Goal: Task Accomplishment & Management: Use online tool/utility

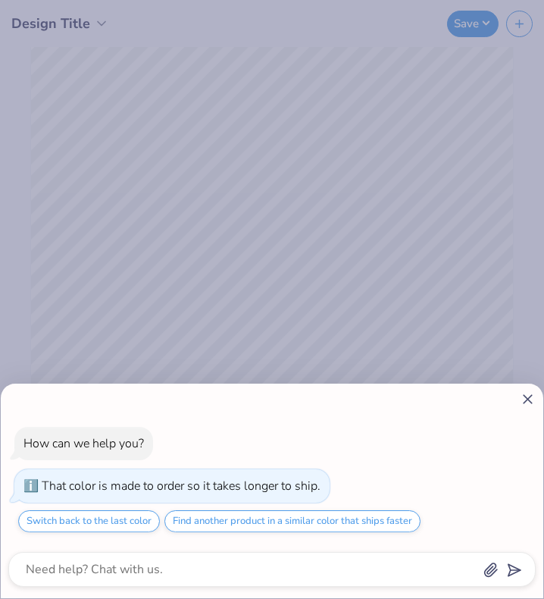
click at [522, 397] on icon at bounding box center [528, 399] width 16 height 16
type textarea "x"
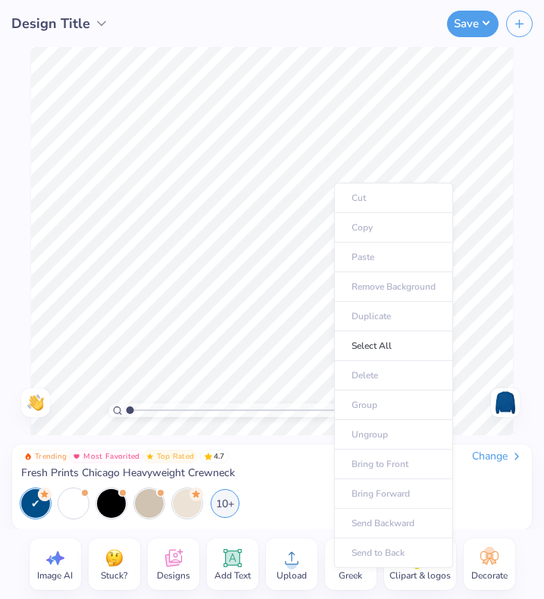
click at [334, 183] on div "Cut Copy Paste Remove Background Duplicate Select All Delete Group Ungroup Brin…" at bounding box center [393, 375] width 119 height 385
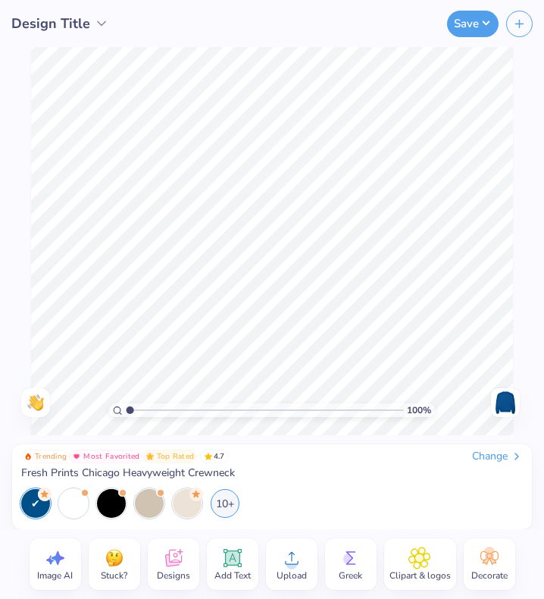
click at [290, 571] on span "Upload" at bounding box center [292, 575] width 30 height 12
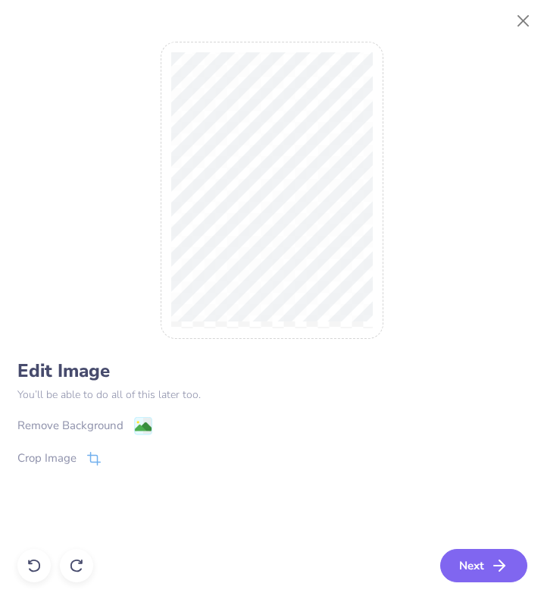
click at [475, 555] on button "Next" at bounding box center [483, 565] width 87 height 33
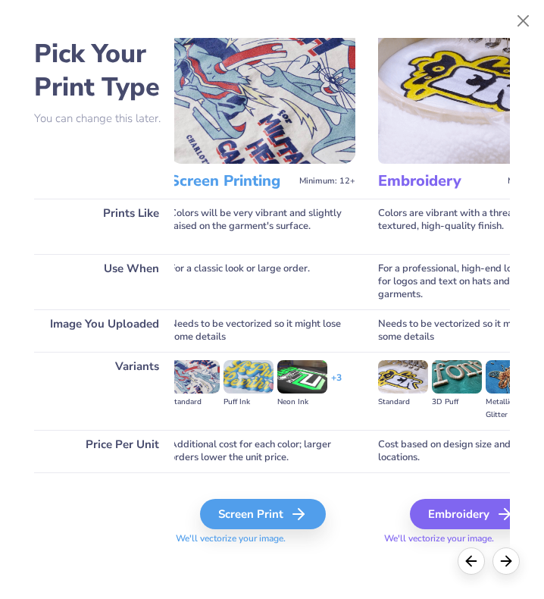
scroll to position [40, 0]
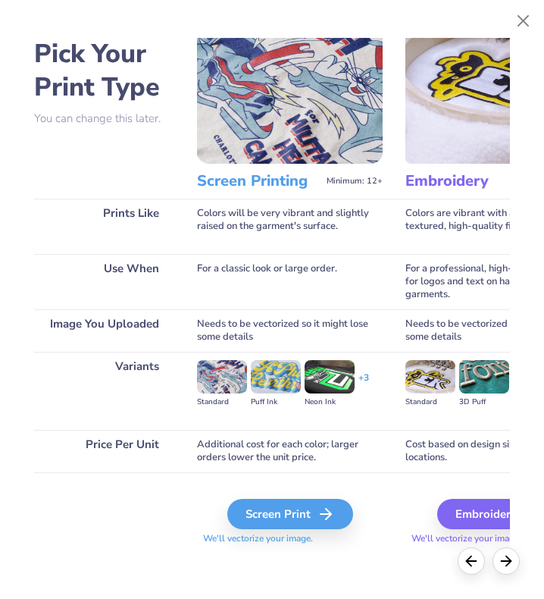
click at [287, 518] on div "Screen Print" at bounding box center [290, 514] width 126 height 30
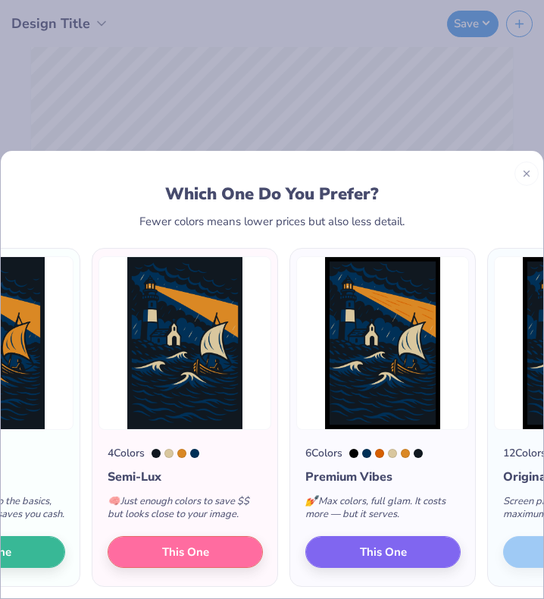
scroll to position [0, 119]
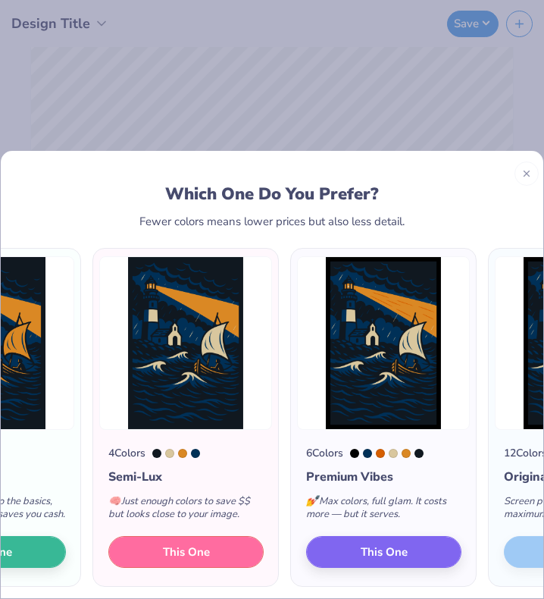
drag, startPoint x: 363, startPoint y: 549, endPoint x: 242, endPoint y: 562, distance: 122.0
click at [242, 562] on button "This One" at bounding box center [185, 552] width 155 height 32
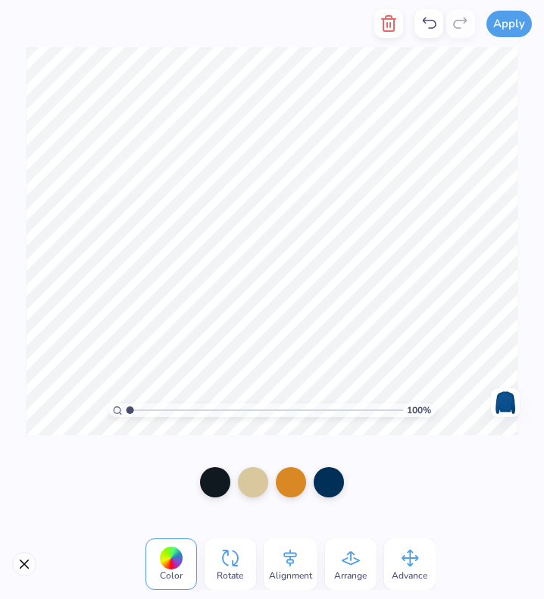
click at [543, 355] on div "100 % Need help? Chat with us. Back" at bounding box center [272, 241] width 544 height 388
click at [402, 515] on div at bounding box center [272, 482] width 544 height 94
click at [30, 563] on button "Close" at bounding box center [24, 564] width 24 height 24
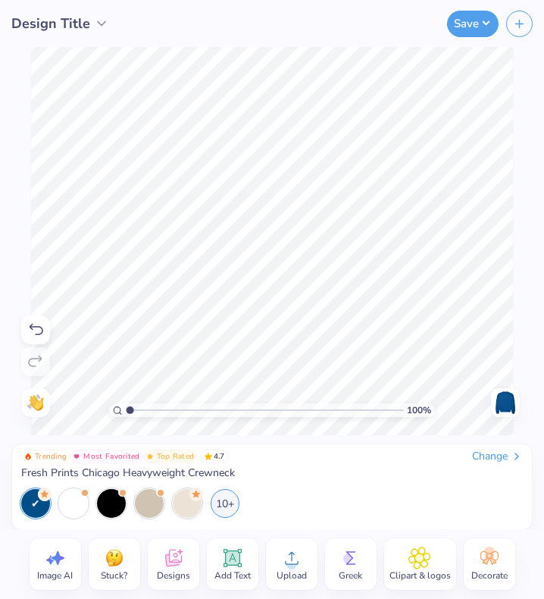
click at [215, 568] on div "Add Text" at bounding box center [233, 564] width 52 height 52
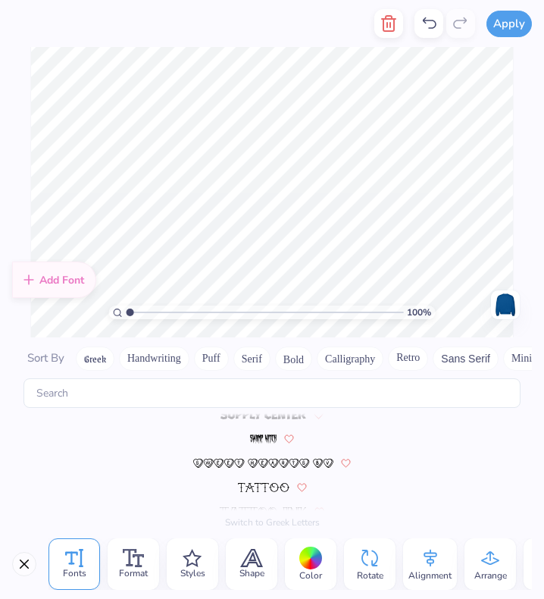
scroll to position [6710, 0]
type textarea "CHOSEN THROUGH THE STOM"
click at [271, 487] on img at bounding box center [264, 486] width 52 height 9
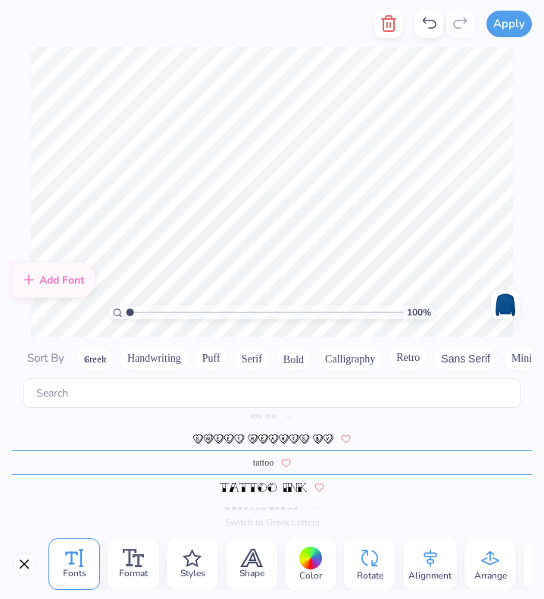
scroll to position [6734, 0]
click at [264, 478] on div at bounding box center [272, 486] width 520 height 24
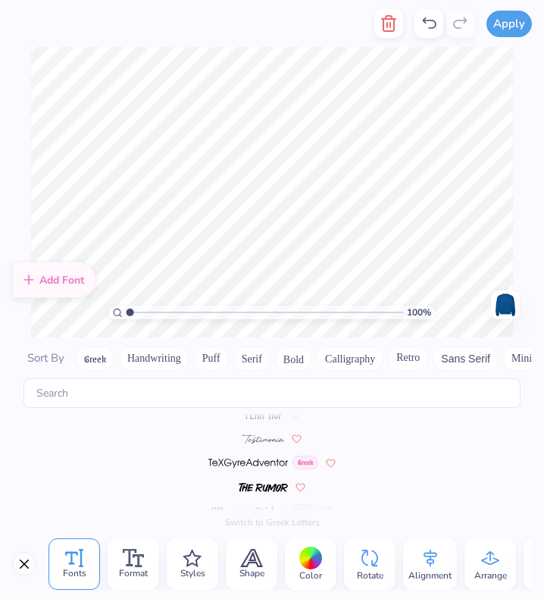
scroll to position [6855, 0]
click at [263, 485] on img at bounding box center [263, 486] width 49 height 9
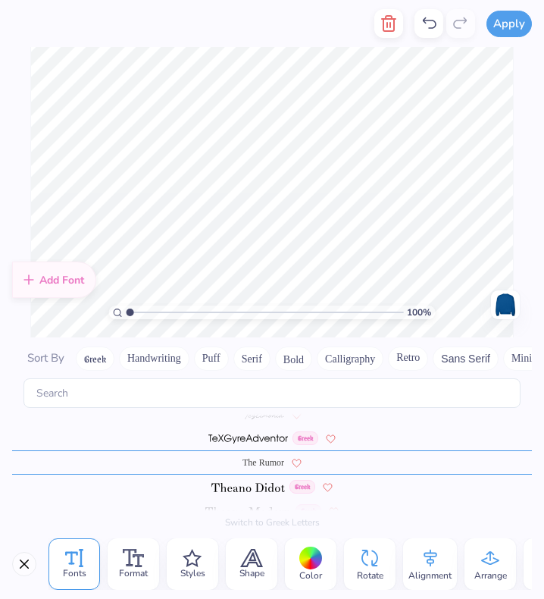
scroll to position [6879, 0]
click at [115, 541] on div "Format" at bounding box center [134, 564] width 52 height 52
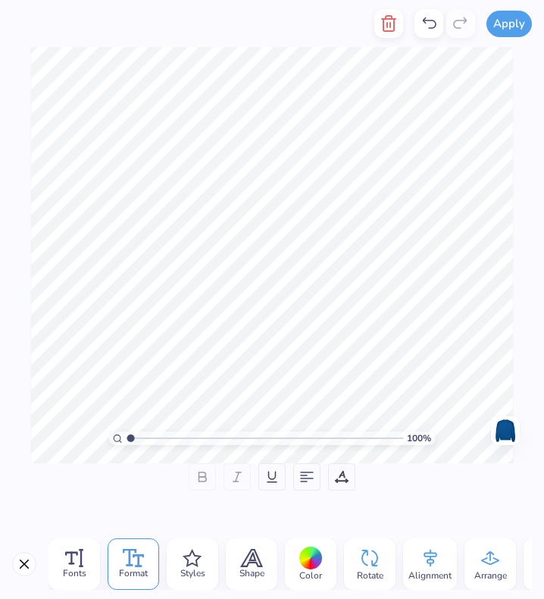
type input "1.02"
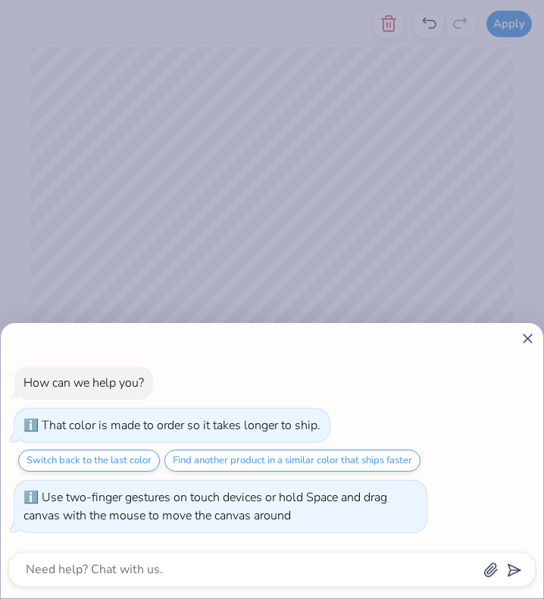
type textarea "x"
drag, startPoint x: 130, startPoint y: 434, endPoint x: 79, endPoint y: 446, distance: 53.1
type input "1"
click at [127, 445] on input "range" at bounding box center [265, 438] width 277 height 14
click at [522, 334] on icon at bounding box center [528, 338] width 16 height 16
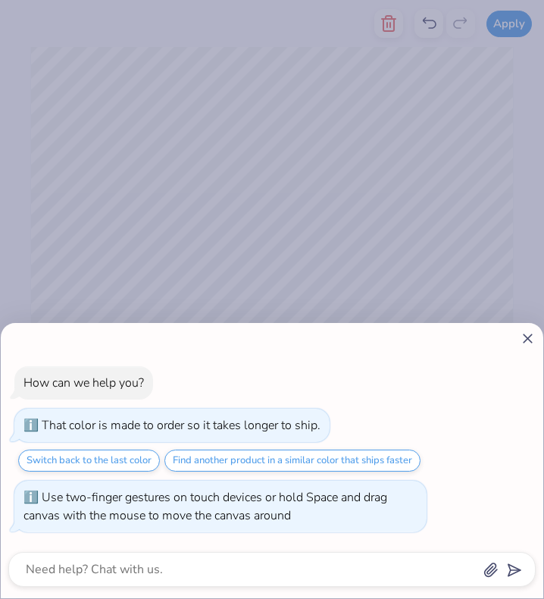
type textarea "x"
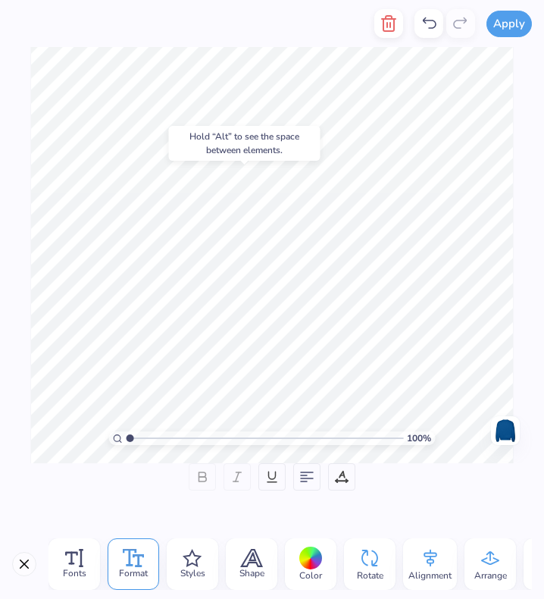
click at [308, 559] on div at bounding box center [310, 558] width 23 height 23
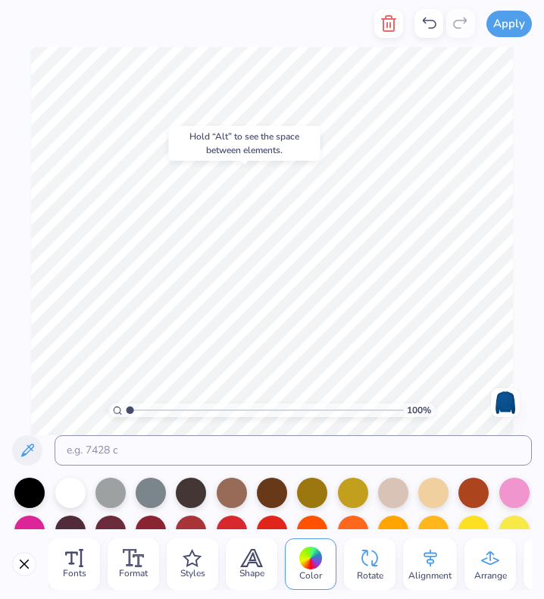
click at [359, 498] on div at bounding box center [353, 493] width 30 height 30
click at [428, 521] on div at bounding box center [433, 530] width 30 height 30
click at [386, 518] on div at bounding box center [393, 530] width 30 height 30
click at [467, 524] on div at bounding box center [474, 530] width 30 height 30
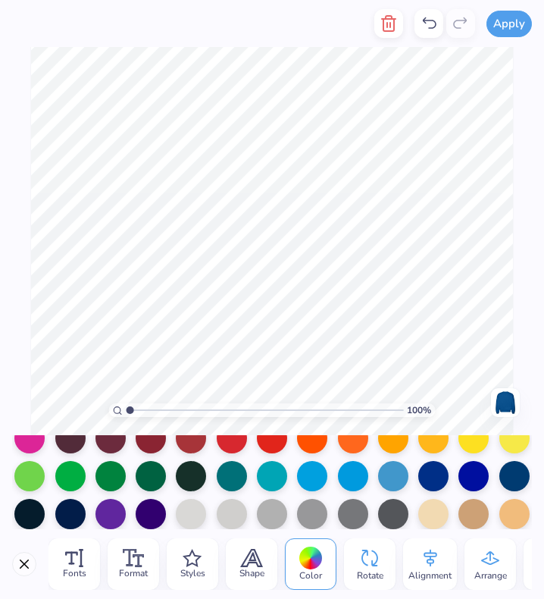
scroll to position [128, 0]
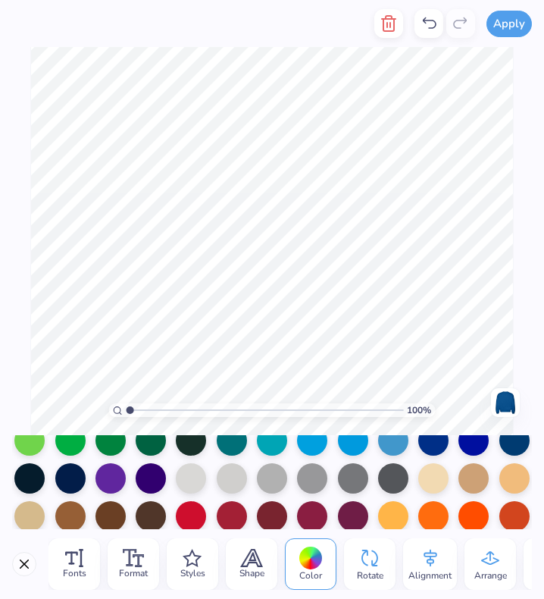
click at [500, 478] on div at bounding box center [515, 478] width 30 height 30
click at [427, 482] on div at bounding box center [433, 478] width 30 height 30
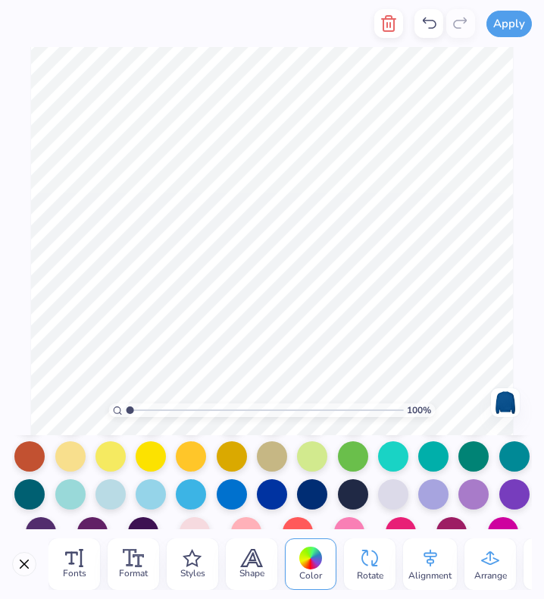
scroll to position [225, 0]
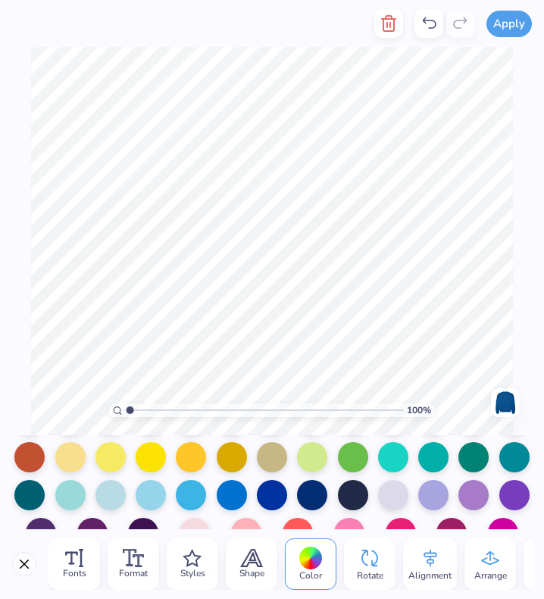
click at [64, 464] on div at bounding box center [70, 457] width 30 height 30
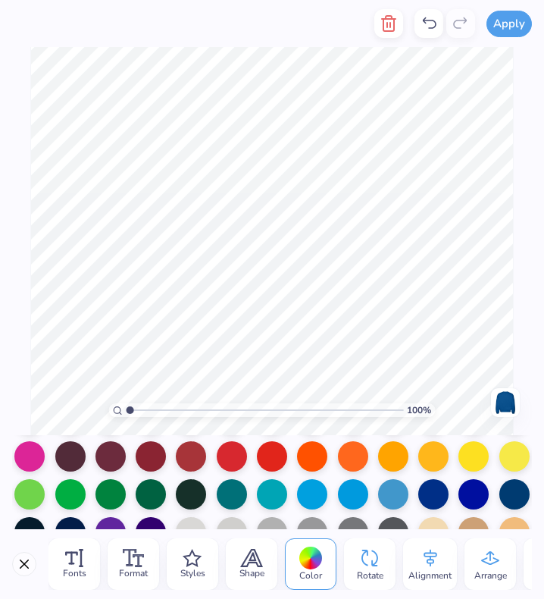
scroll to position [72, 0]
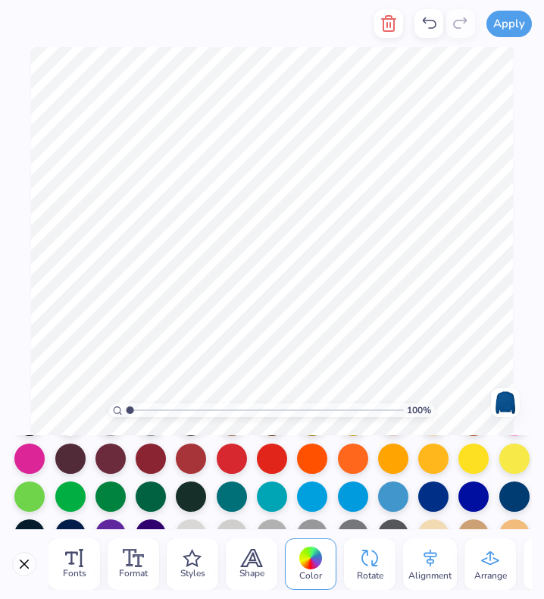
click at [424, 469] on div at bounding box center [433, 458] width 30 height 30
type input "1.00012394671655"
type textarea "CHOSEN THROUGH THE STORM"
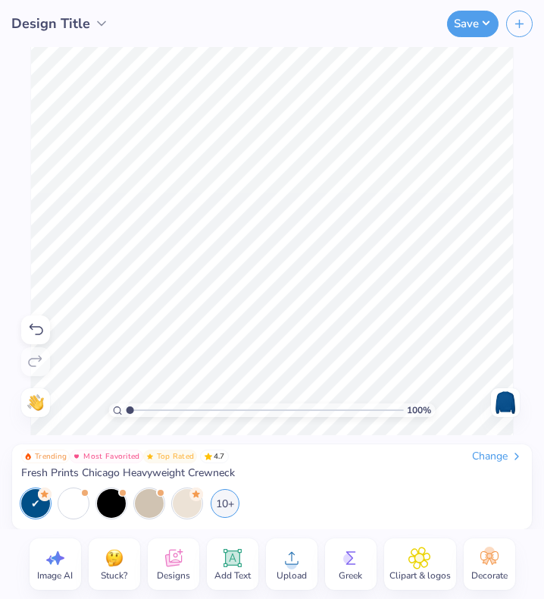
click at [237, 559] on icon at bounding box center [232, 558] width 14 height 14
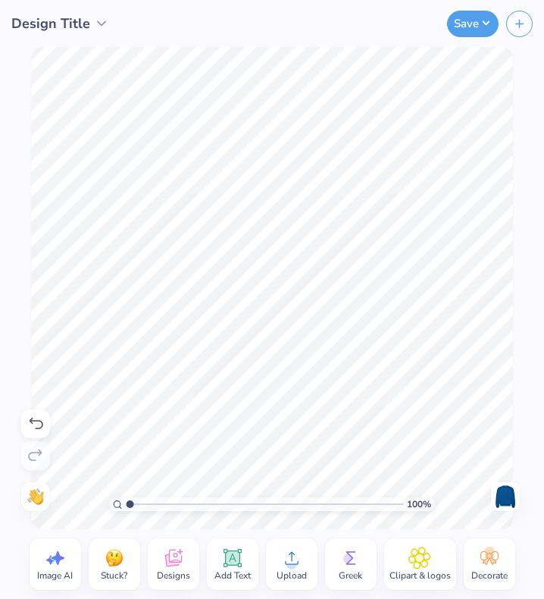
type input "1"
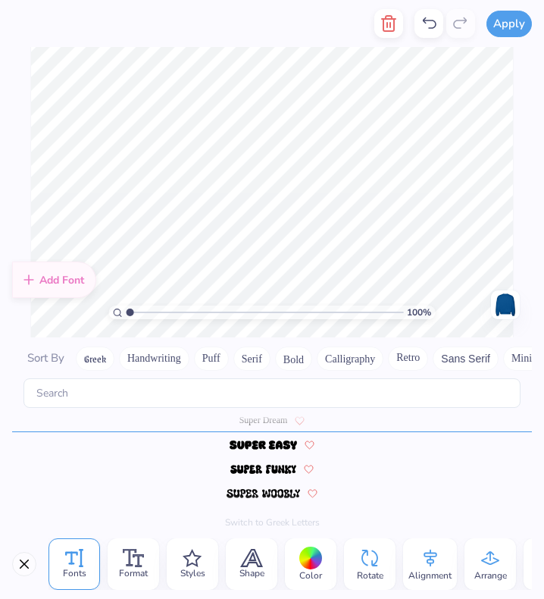
scroll to position [12, 5]
type textarea "[DEMOGRAPHIC_DATA] 43:2"
click at [165, 368] on button "Handwriting" at bounding box center [154, 358] width 70 height 24
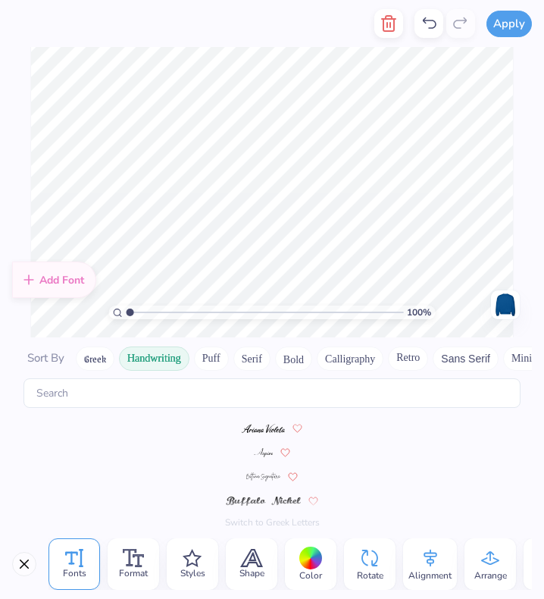
scroll to position [0, 0]
click at [270, 427] on img at bounding box center [256, 428] width 53 height 9
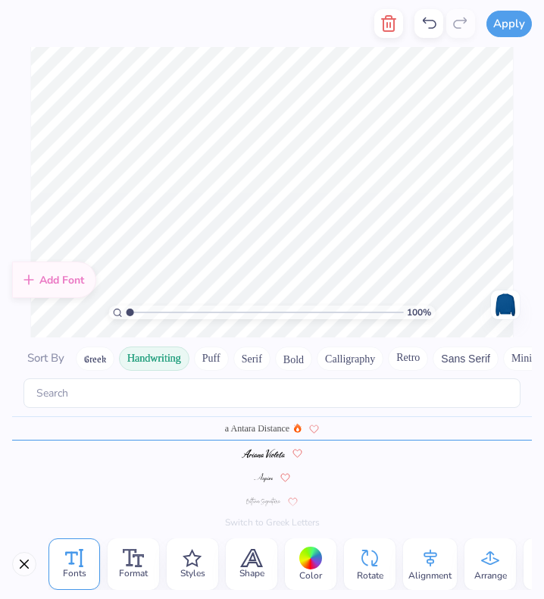
click at [255, 477] on img at bounding box center [263, 477] width 19 height 9
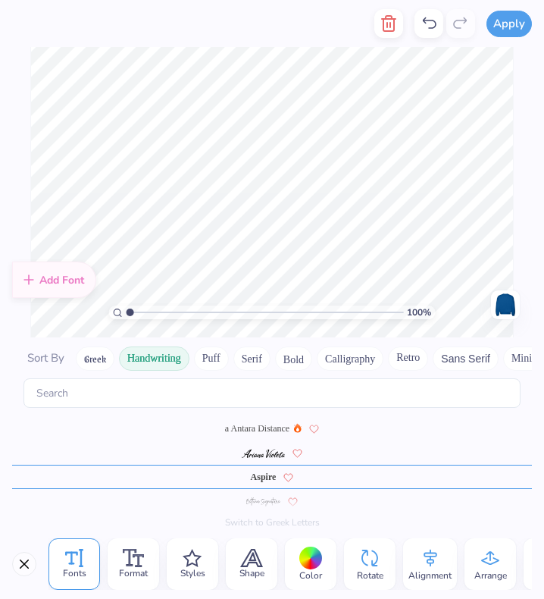
click at [257, 509] on div at bounding box center [272, 501] width 520 height 24
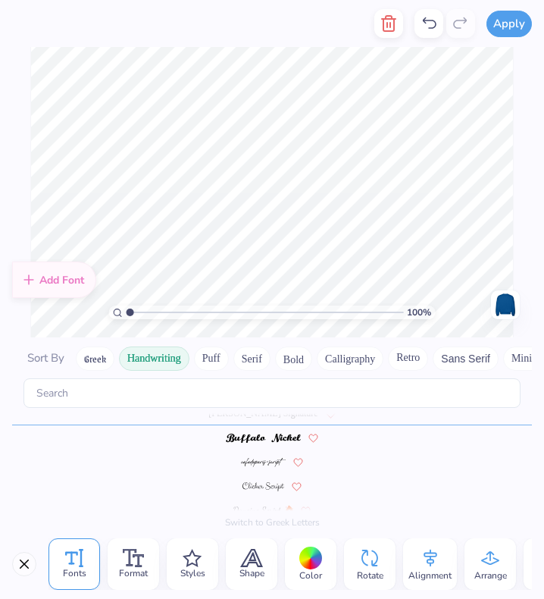
click at [259, 481] on span at bounding box center [264, 486] width 42 height 14
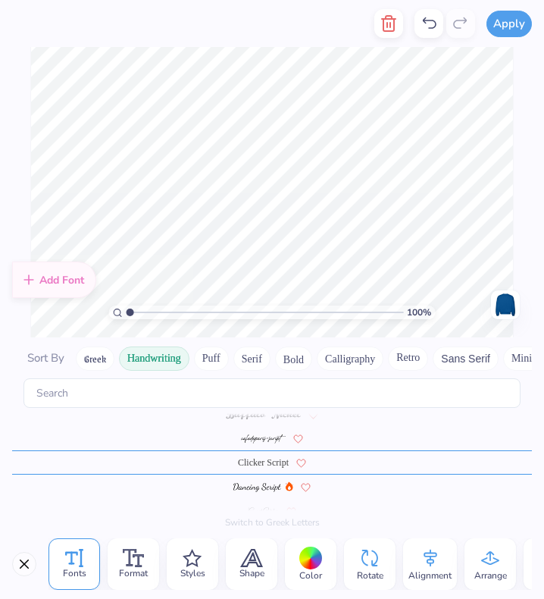
scroll to position [112, 0]
click at [265, 488] on img at bounding box center [257, 486] width 48 height 9
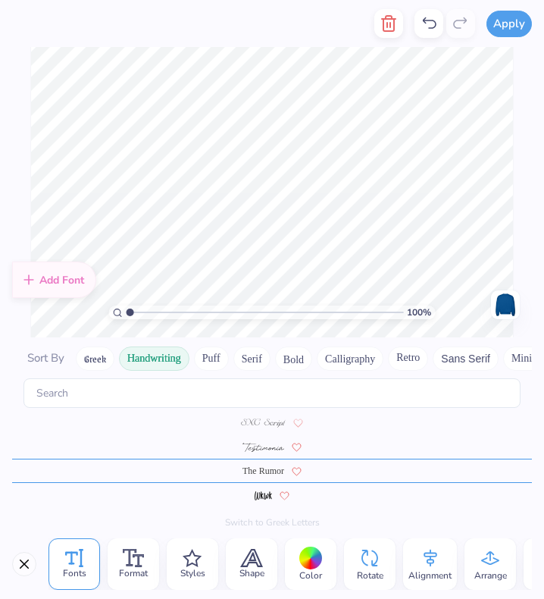
scroll to position [587, 0]
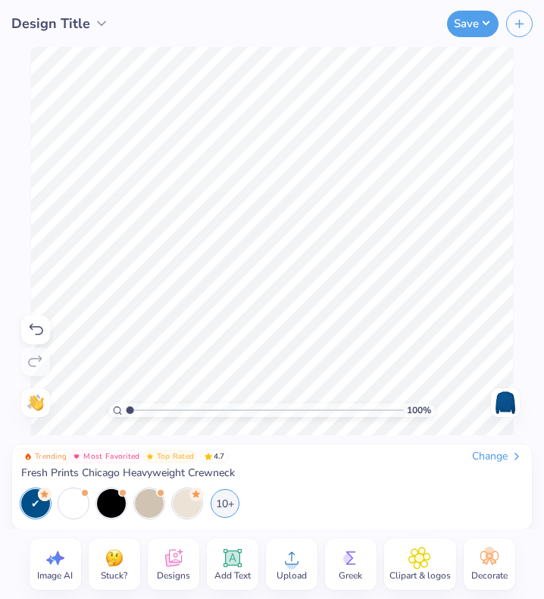
click at [305, 555] on div "Upload" at bounding box center [292, 564] width 52 height 52
click at [484, 575] on span "Decorate" at bounding box center [489, 575] width 36 height 12
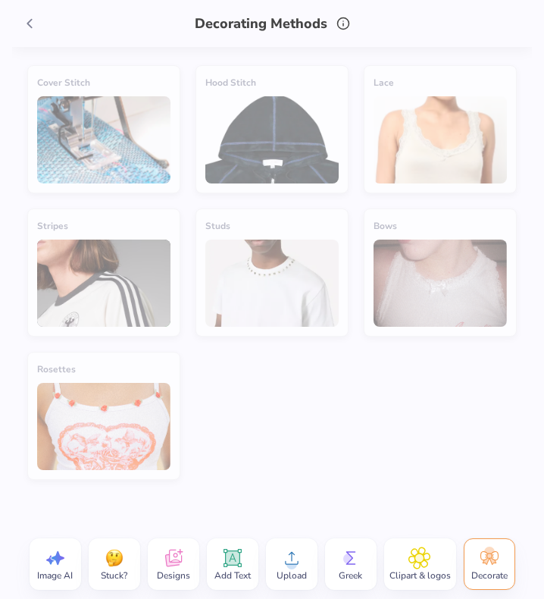
click at [432, 564] on div "Clipart & logos" at bounding box center [420, 564] width 72 height 52
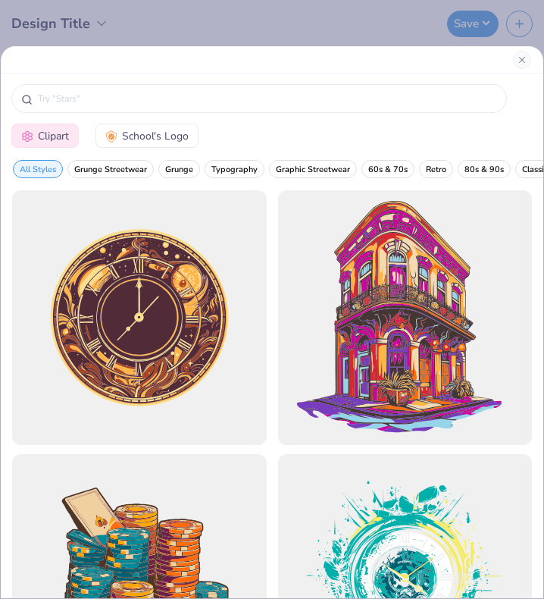
click at [268, 43] on div "Clipart School's Logo All Styles Grunge Streetwear Grunge Typography Graphic St…" at bounding box center [272, 299] width 544 height 599
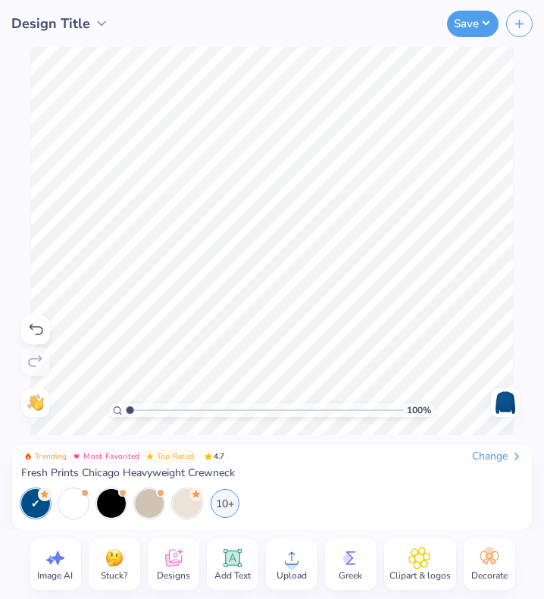
click at [352, 573] on span "Greek" at bounding box center [350, 575] width 23 height 12
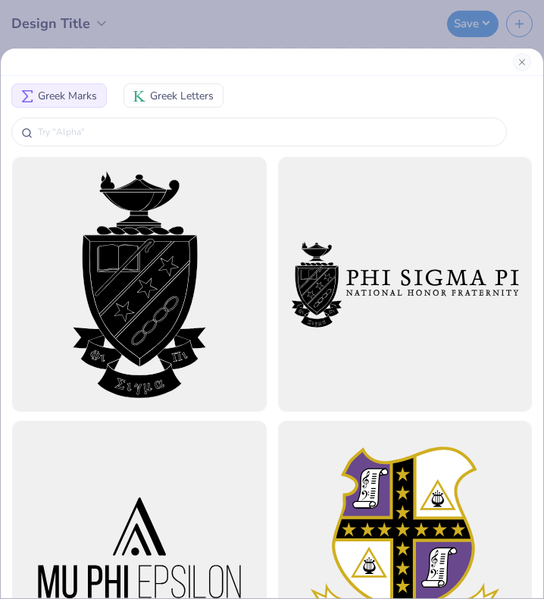
click at [233, 37] on div "Greek Marks Greek Letters" at bounding box center [272, 299] width 544 height 599
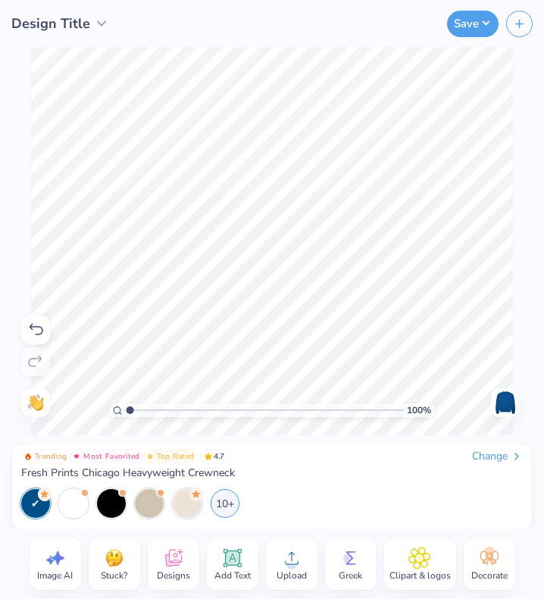
click at [290, 575] on span "Upload" at bounding box center [292, 575] width 30 height 12
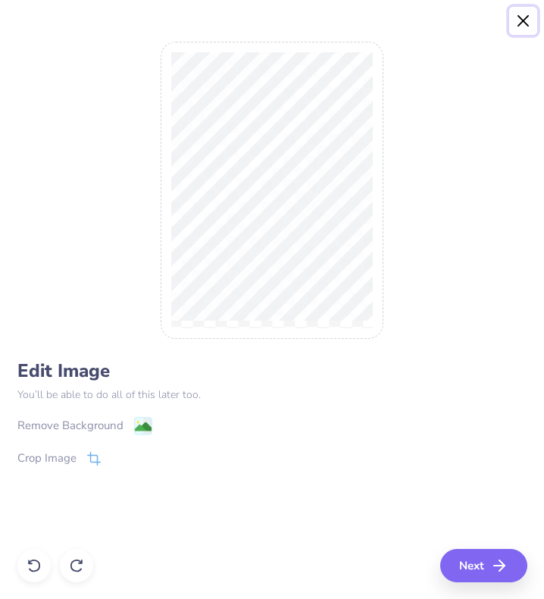
click at [530, 24] on button "Close" at bounding box center [523, 21] width 29 height 29
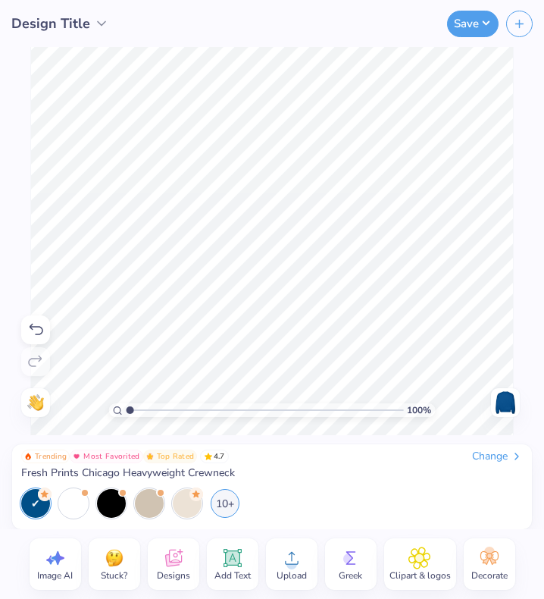
click at [483, 27] on button "Save" at bounding box center [473, 24] width 52 height 27
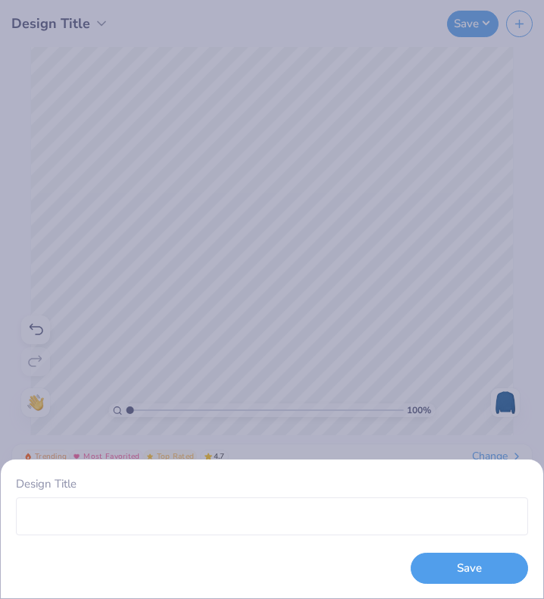
click at [473, 396] on div "Design Title Save" at bounding box center [272, 299] width 544 height 599
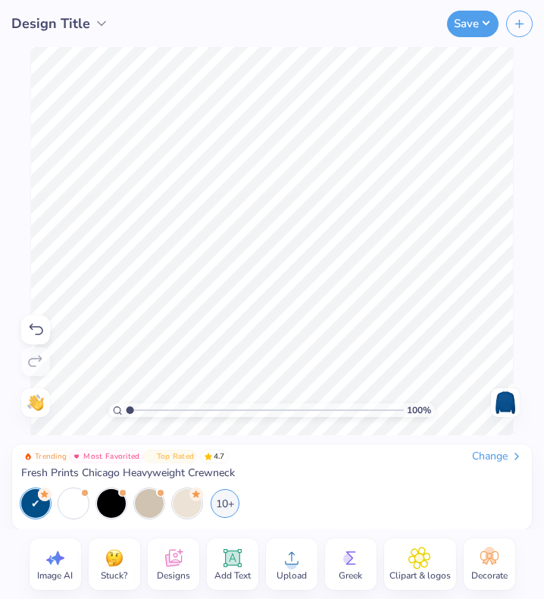
click at [533, 23] on div "Save" at bounding box center [355, 23] width 377 height 47
click at [530, 23] on button "button" at bounding box center [519, 24] width 27 height 27
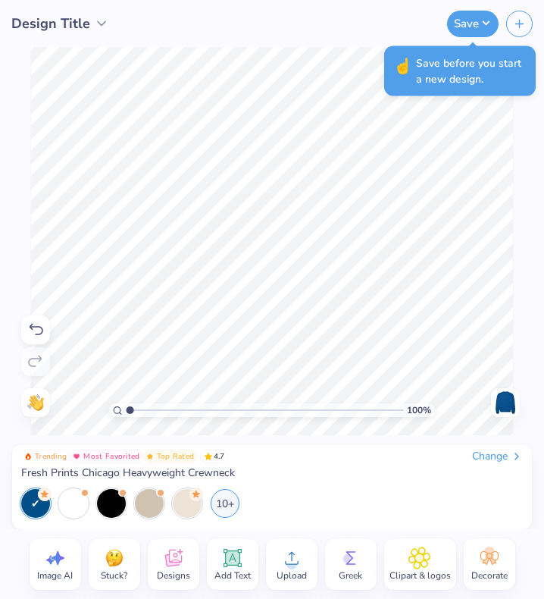
click at [474, 23] on button "Save" at bounding box center [473, 24] width 52 height 27
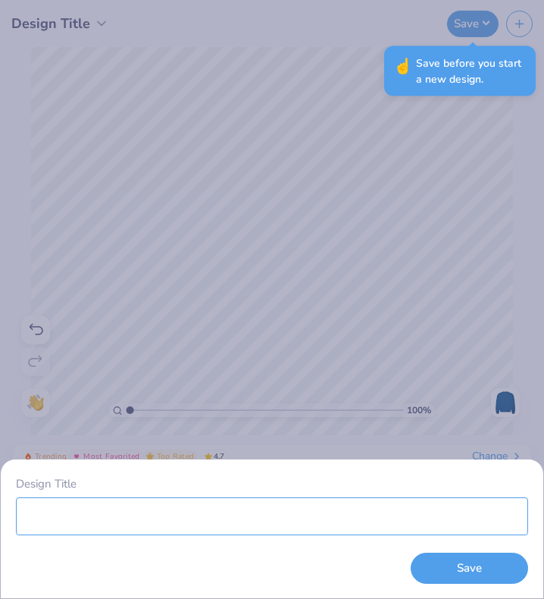
click at [346, 533] on input "Design Title" at bounding box center [272, 516] width 512 height 38
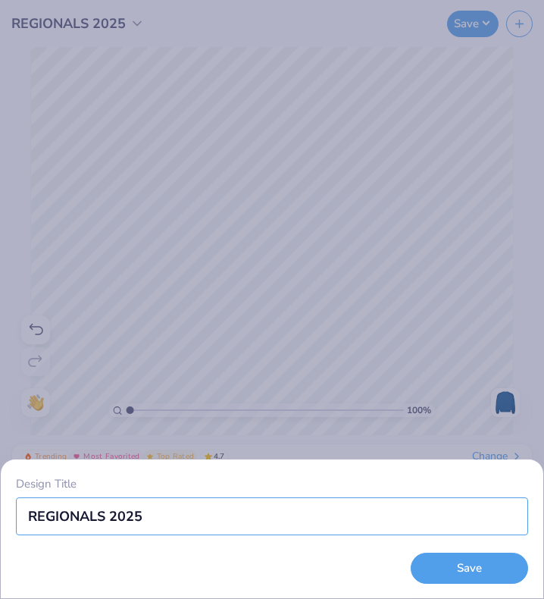
type input "REGIONALS 2025"
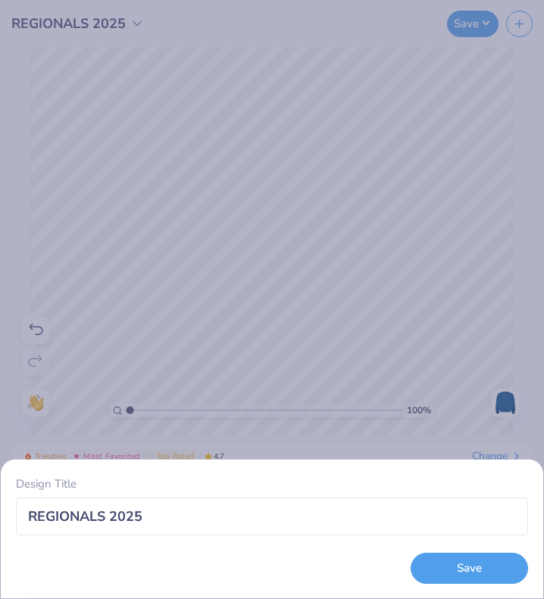
click at [444, 567] on button "Save" at bounding box center [469, 568] width 117 height 31
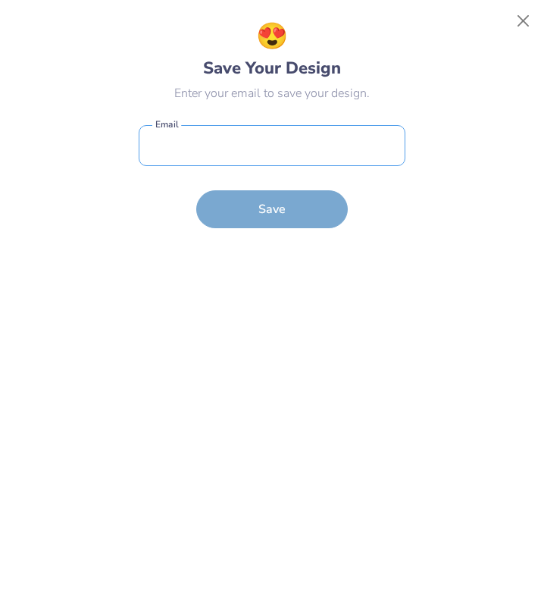
click at [269, 164] on input "email" at bounding box center [272, 146] width 267 height 42
type input "[EMAIL_ADDRESS][DOMAIN_NAME]"
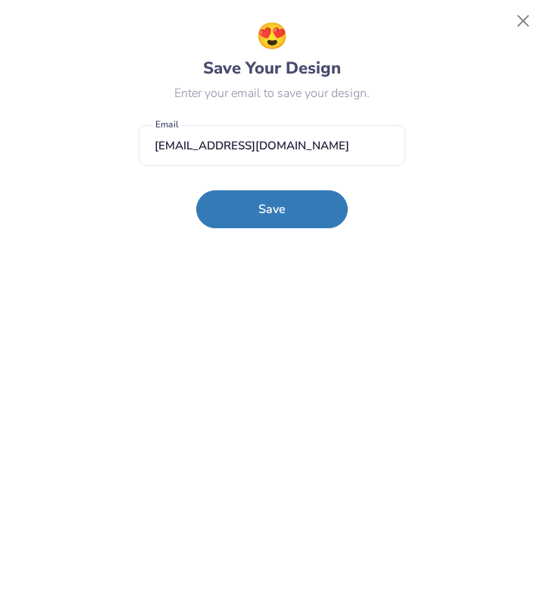
click at [299, 209] on button "Save" at bounding box center [272, 209] width 152 height 38
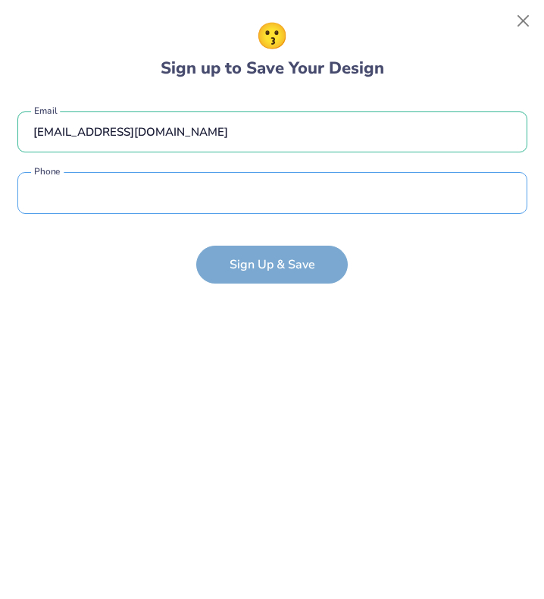
click at [252, 189] on input "tel" at bounding box center [272, 193] width 510 height 42
type input "(122) 490-8976"
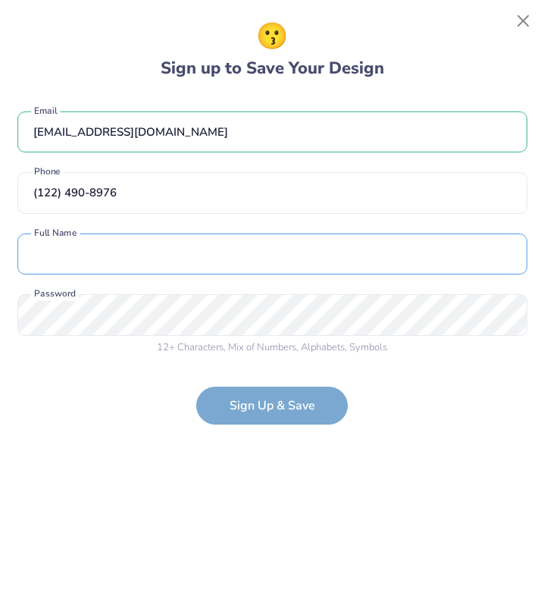
click at [221, 268] on input "text" at bounding box center [272, 254] width 510 height 42
type input "[PERSON_NAME]"
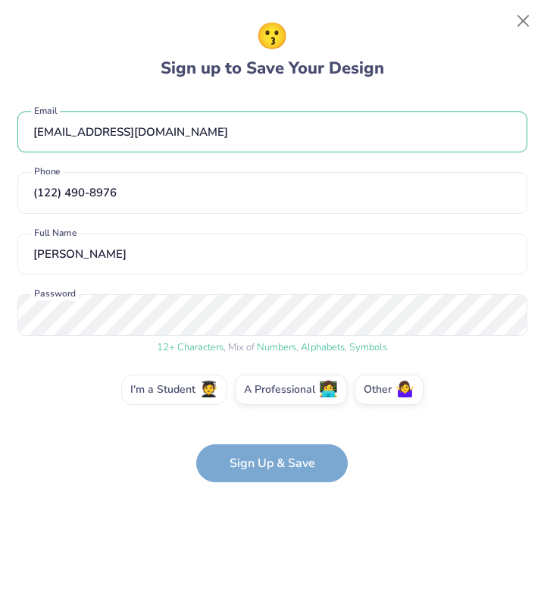
click at [193, 384] on label "I'm a Student 🧑‍🎓" at bounding box center [174, 389] width 106 height 30
click at [268, 389] on input "I'm a Student 🧑‍🎓" at bounding box center [273, 394] width 10 height 10
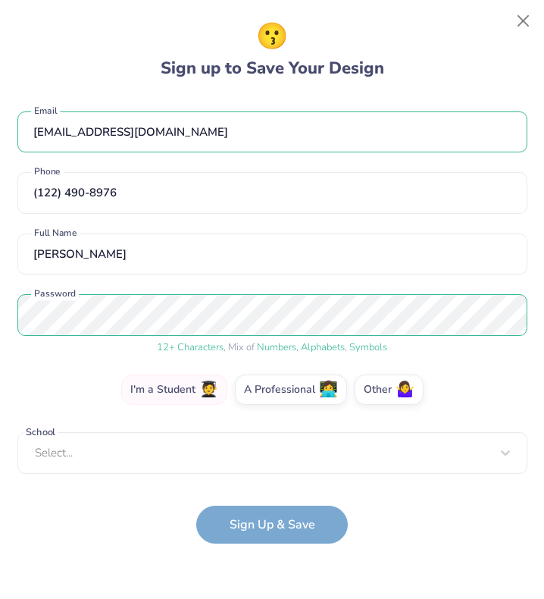
click at [202, 396] on span "🧑‍🎓" at bounding box center [208, 389] width 19 height 17
click at [268, 396] on input "I'm a Student 🧑‍🎓" at bounding box center [273, 394] width 10 height 10
click at [402, 375] on label "Other 🤷‍♀️" at bounding box center [389, 389] width 69 height 30
click at [277, 389] on input "Other 🤷‍♀️" at bounding box center [273, 394] width 10 height 10
click at [469, 390] on div "I'm a Student 🧑‍🎓 A Professional 👩‍💻 Other 🤷‍♀️" at bounding box center [272, 393] width 510 height 38
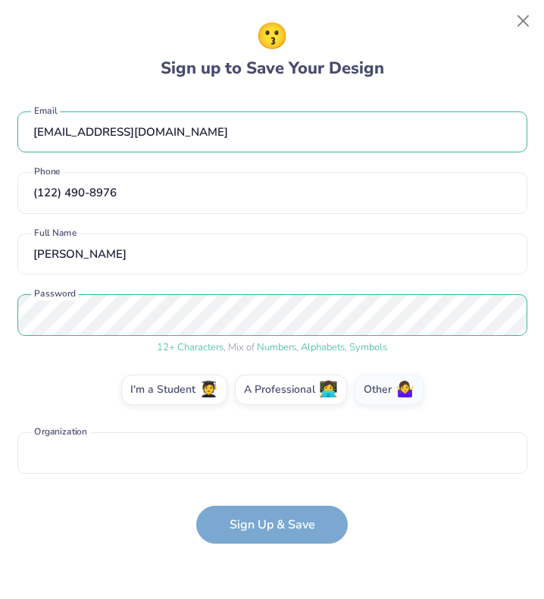
click at [287, 512] on form "[EMAIL_ADDRESS][DOMAIN_NAME] Email [PHONE_NUMBER] Phone [PERSON_NAME] Full Name…" at bounding box center [272, 319] width 510 height 447
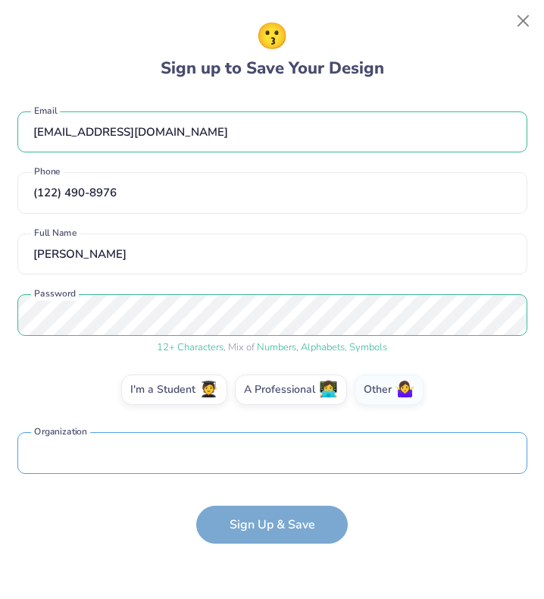
click at [293, 456] on input "text" at bounding box center [272, 453] width 510 height 42
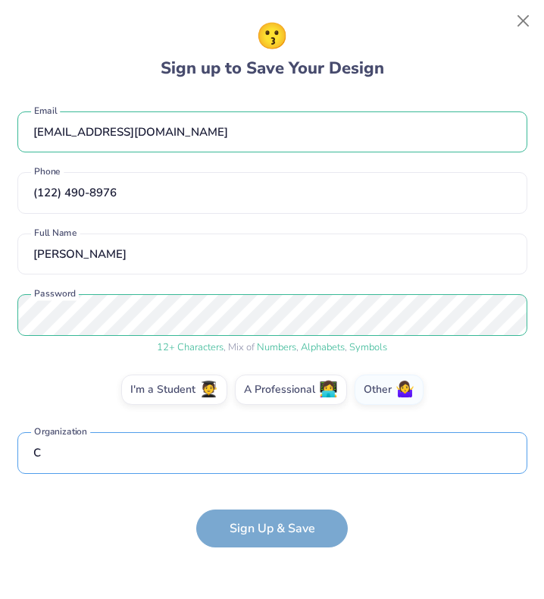
scroll to position [58, 0]
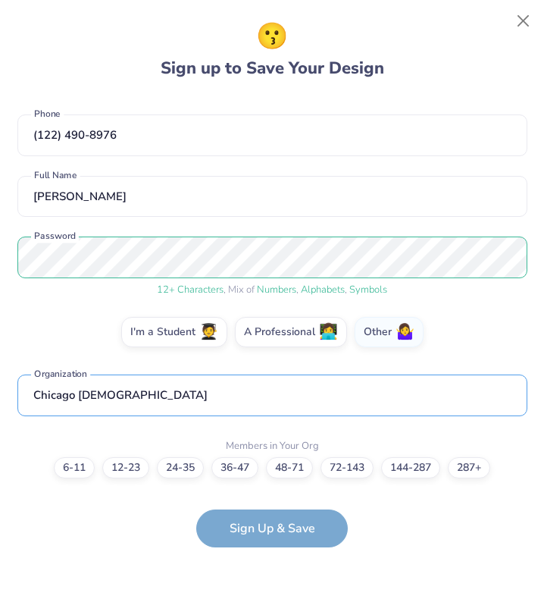
type input "Chicago [DEMOGRAPHIC_DATA]"
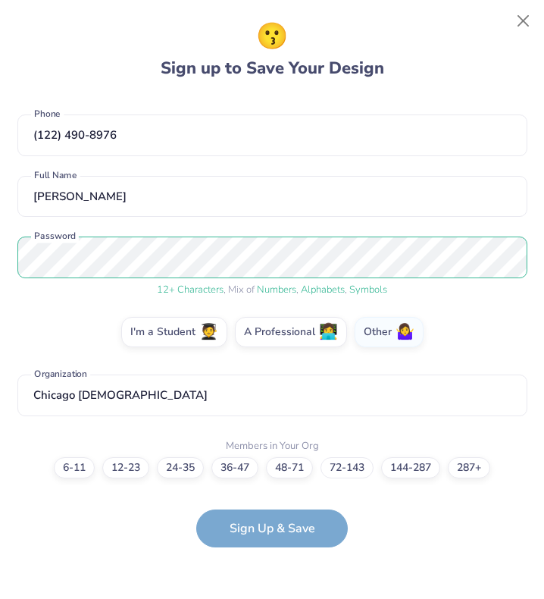
click at [330, 465] on label "72-143" at bounding box center [347, 467] width 53 height 21
click at [277, 521] on input "72-143" at bounding box center [273, 526] width 10 height 10
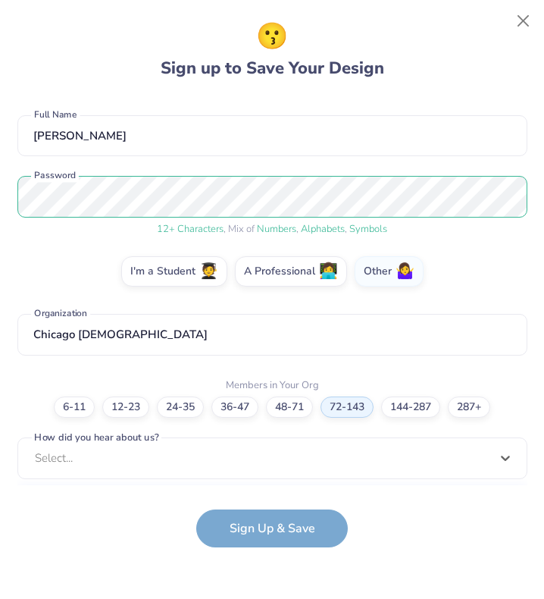
click at [235, 460] on div "option Pinterest focused, 1 of 15. 15 results available. Use Up and Down to cho…" at bounding box center [272, 575] width 510 height 277
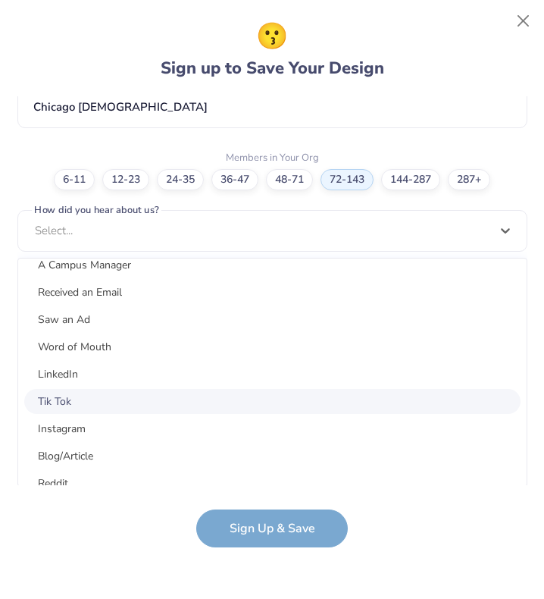
scroll to position [192, 0]
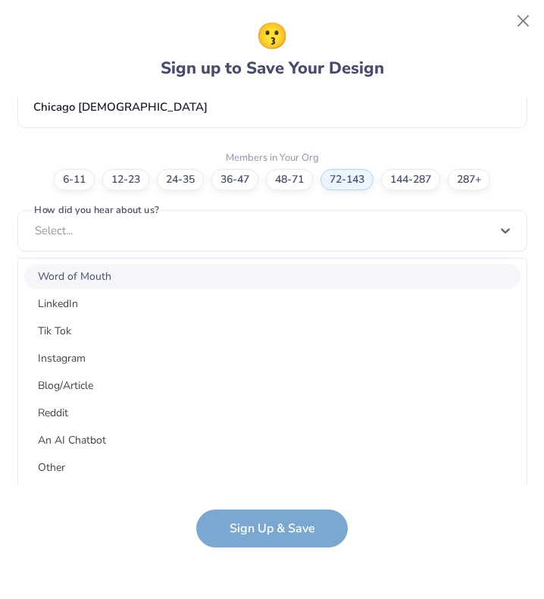
click at [92, 275] on div "Word of Mouth" at bounding box center [272, 276] width 496 height 25
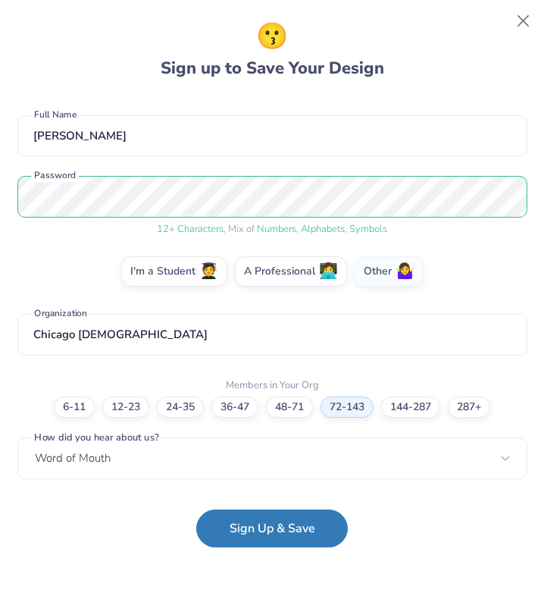
click at [254, 540] on button "Sign Up & Save" at bounding box center [272, 528] width 152 height 38
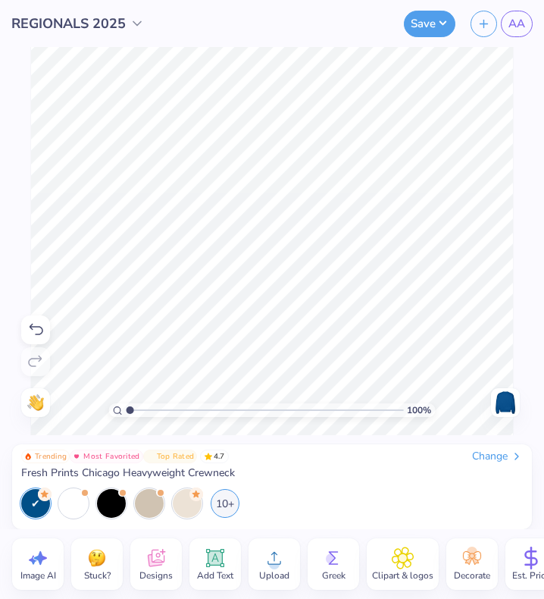
scroll to position [0, 96]
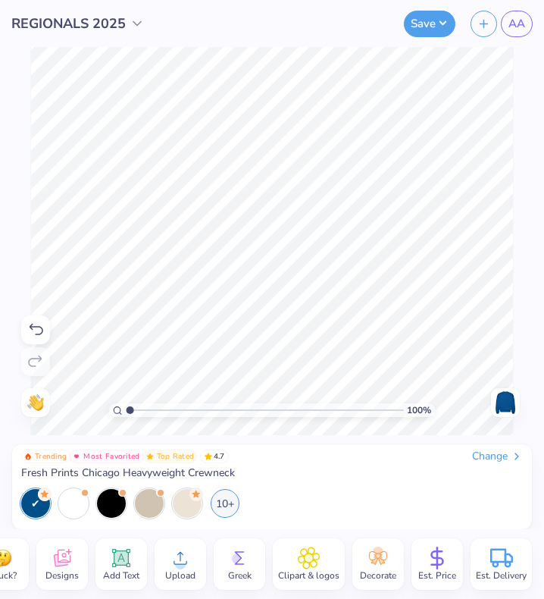
click at [426, 549] on icon at bounding box center [437, 558] width 23 height 23
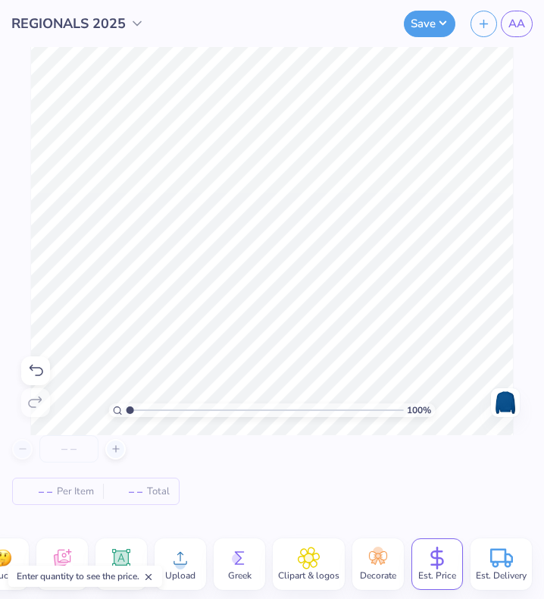
click at [73, 450] on input "number" at bounding box center [68, 448] width 59 height 27
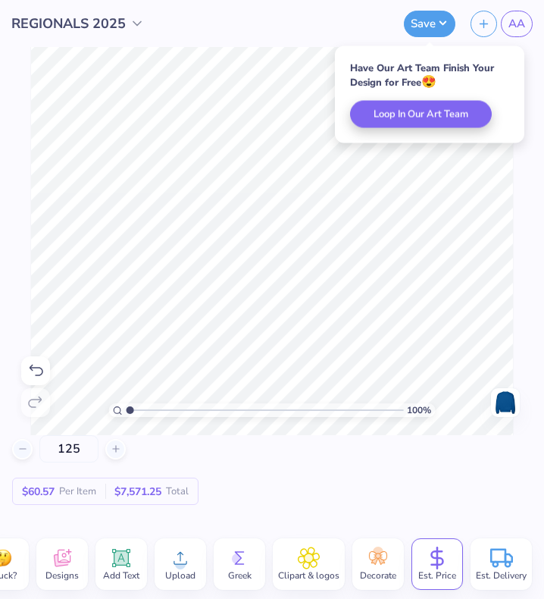
drag, startPoint x: 83, startPoint y: 454, endPoint x: 26, endPoint y: 444, distance: 58.4
click at [26, 444] on div "125" at bounding box center [69, 448] width 114 height 27
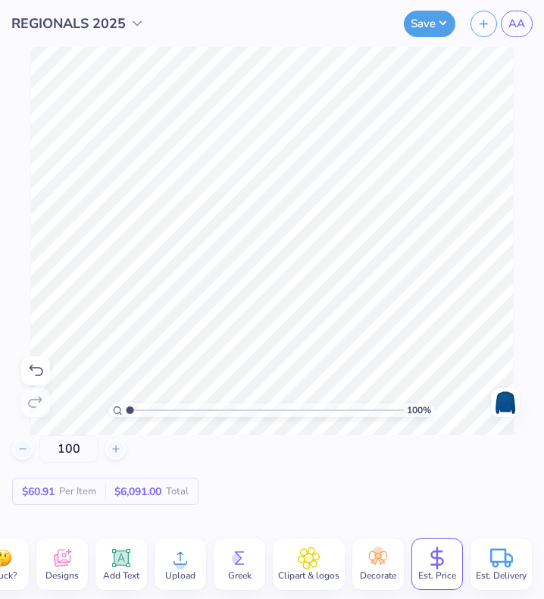
type input "100"
click at [506, 562] on circle at bounding box center [508, 564] width 5 height 5
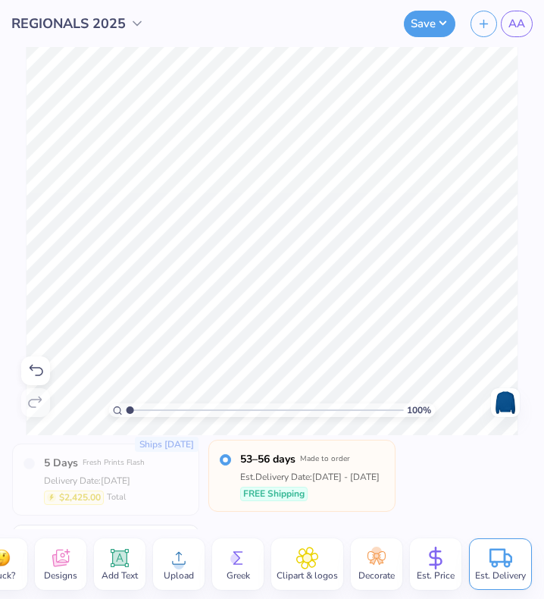
scroll to position [84, 0]
